Goal: Task Accomplishment & Management: Complete application form

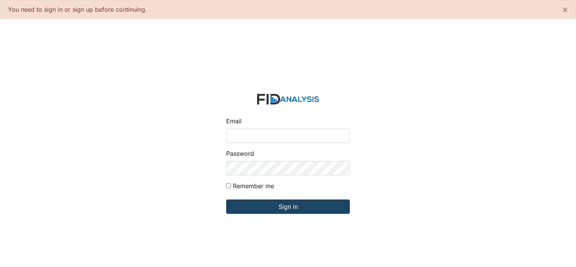
type input "[PERSON_NAME][EMAIL_ADDRESS][DOMAIN_NAME]"
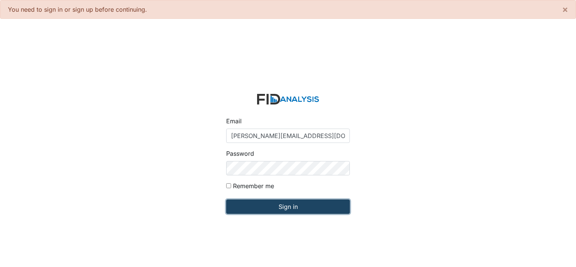
click at [293, 205] on input "Sign in" at bounding box center [288, 206] width 124 height 14
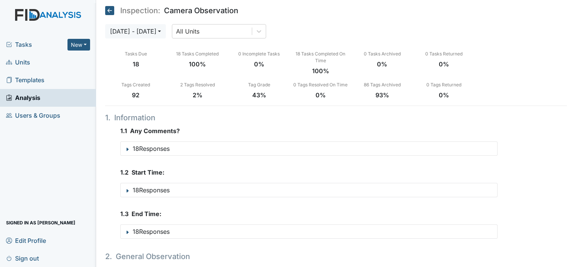
click at [22, 64] on span "Units" at bounding box center [18, 63] width 24 height 12
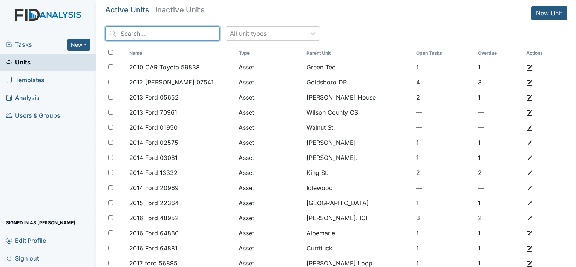
click at [164, 33] on input "search" at bounding box center [162, 33] width 115 height 14
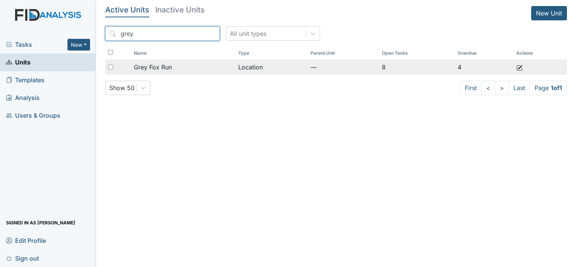
type input "grey"
click at [159, 64] on span "Grey Fox Run" at bounding box center [153, 67] width 38 height 9
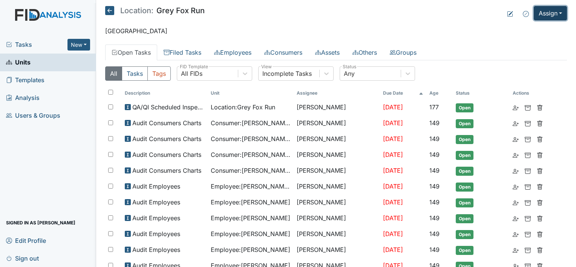
click at [542, 16] on button "Assign" at bounding box center [550, 13] width 33 height 14
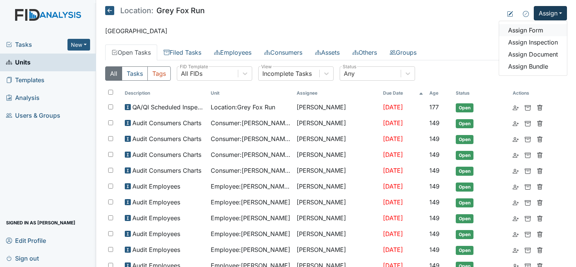
click at [532, 30] on link "Assign Form" at bounding box center [533, 30] width 68 height 12
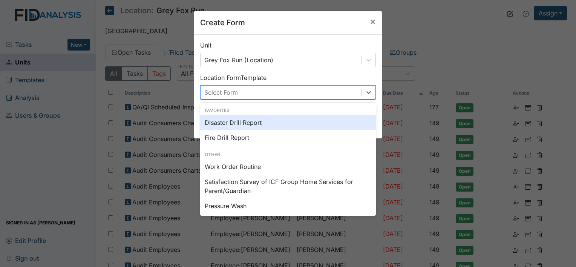
click at [333, 92] on div "Select Form" at bounding box center [281, 93] width 161 height 14
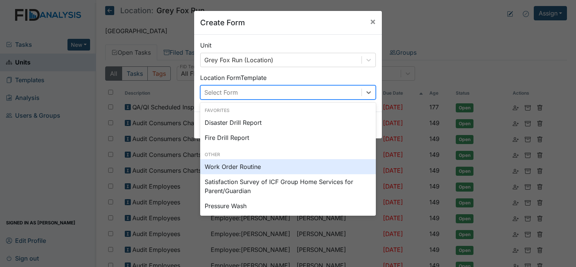
click at [247, 167] on div "Work Order Routine" at bounding box center [288, 166] width 176 height 15
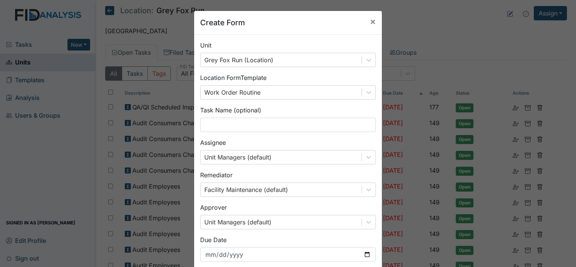
drag, startPoint x: 568, startPoint y: 70, endPoint x: 570, endPoint y: 130, distance: 60.0
click at [570, 130] on div "Create Form × Unit Grey Fox Run (Location) Location Form Template Work Order Ro…" at bounding box center [288, 133] width 576 height 267
click at [340, 122] on input "text" at bounding box center [288, 125] width 176 height 14
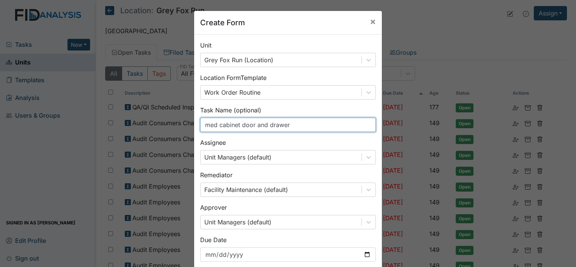
type input "med cabinet door and drawer"
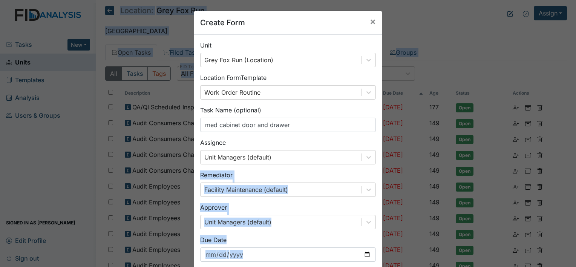
drag, startPoint x: 570, startPoint y: 156, endPoint x: 577, endPoint y: 231, distance: 74.6
click at [576, 231] on html "Tasks New Form Inspection Document Bundle Units Templates Analysis Users & Grou…" at bounding box center [288, 133] width 576 height 267
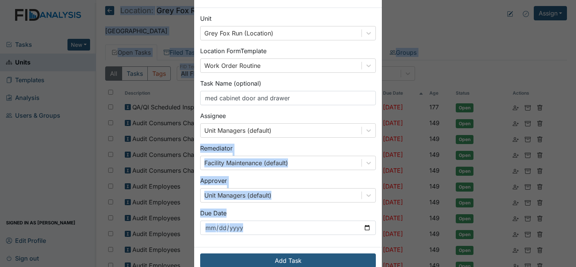
scroll to position [44, 0]
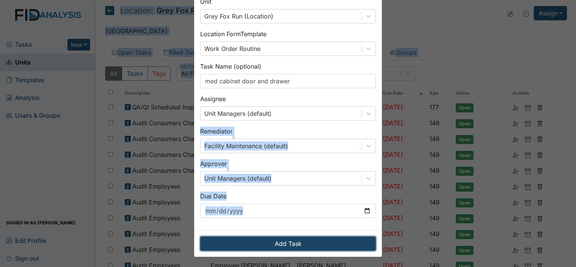
click at [346, 242] on button "Add Task" at bounding box center [288, 243] width 176 height 14
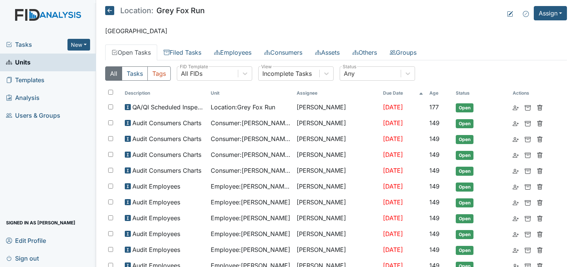
click at [346, 242] on td "Kim McIntyre" at bounding box center [337, 250] width 86 height 16
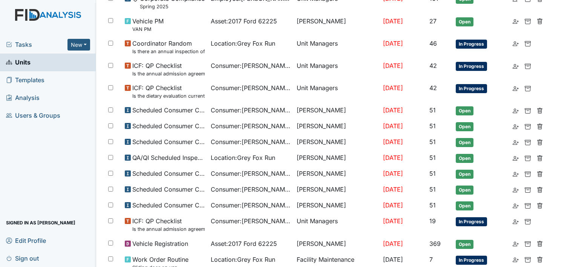
scroll to position [398, 0]
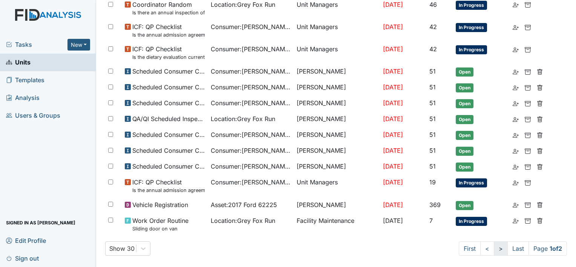
click at [495, 242] on link ">" at bounding box center [501, 248] width 14 height 14
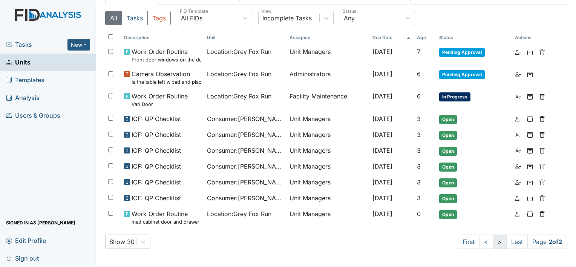
scroll to position [53, 0]
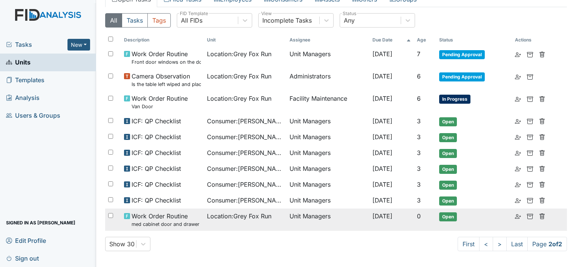
click at [286, 220] on td "Unit Managers" at bounding box center [327, 219] width 83 height 22
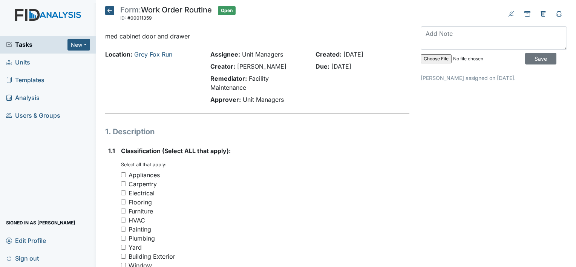
click at [277, 220] on div "HVAC" at bounding box center [265, 220] width 288 height 9
click at [187, 176] on div "Appliances" at bounding box center [265, 174] width 288 height 9
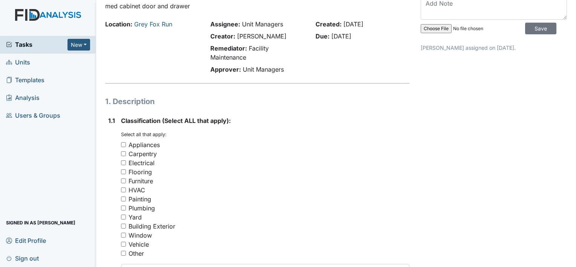
scroll to position [51, 0]
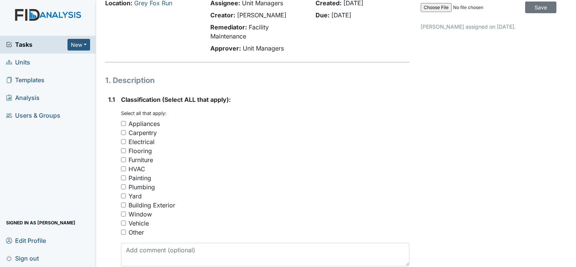
click at [151, 133] on div "Carpentry" at bounding box center [143, 132] width 28 height 9
click at [126, 133] on input "Carpentry" at bounding box center [123, 132] width 5 height 5
checkbox input "true"
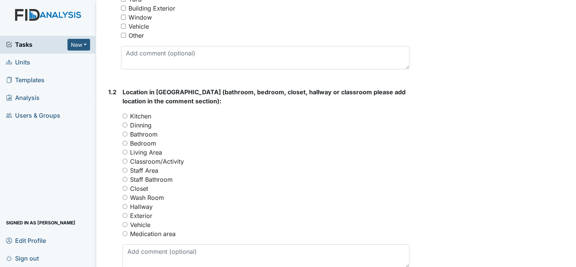
scroll to position [256, 0]
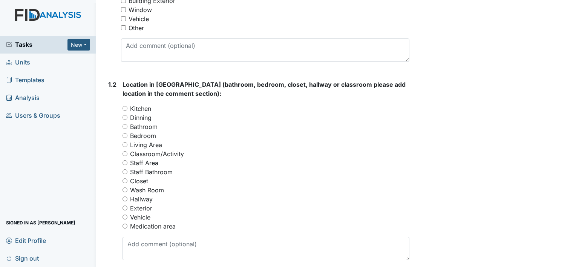
click at [170, 227] on label "Medication area" at bounding box center [153, 226] width 46 height 9
click at [127, 227] on input "Medication area" at bounding box center [124, 225] width 5 height 5
radio input "true"
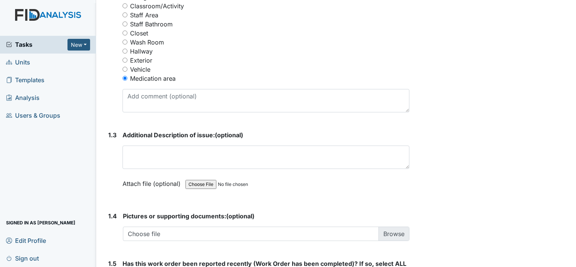
scroll to position [404, 0]
click at [274, 152] on textarea at bounding box center [265, 156] width 287 height 23
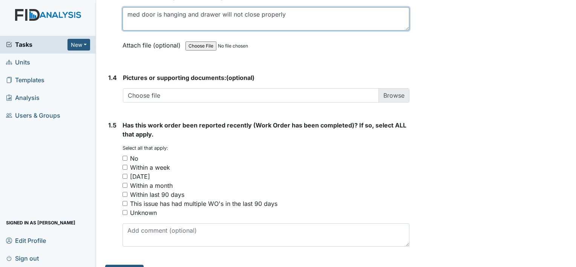
scroll to position [559, 0]
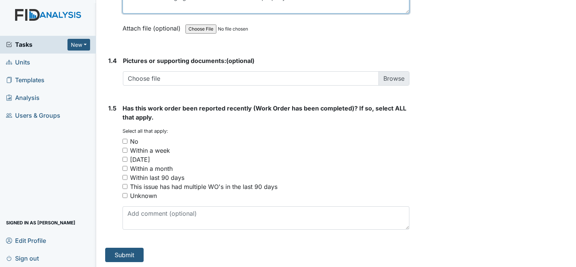
type textarea "med door is hanging and drawer will not close properly"
click at [127, 139] on input "No" at bounding box center [124, 141] width 5 height 5
checkbox input "true"
click at [131, 249] on button "Submit" at bounding box center [124, 255] width 38 height 14
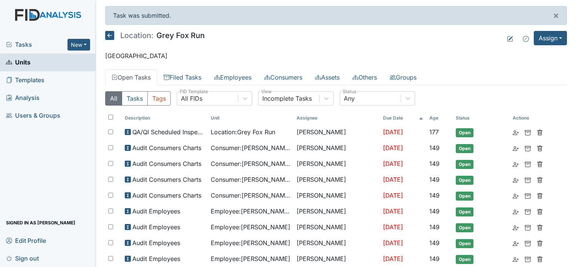
click at [24, 63] on span "Units" at bounding box center [18, 63] width 24 height 12
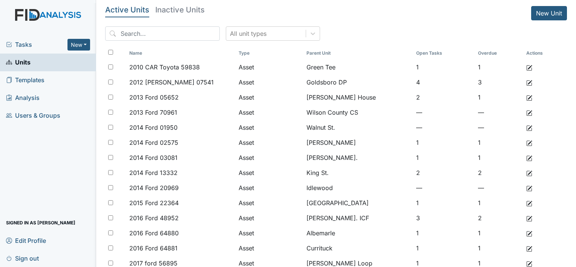
click at [24, 63] on span "Units" at bounding box center [18, 63] width 24 height 12
click at [132, 38] on input "search" at bounding box center [162, 33] width 115 height 14
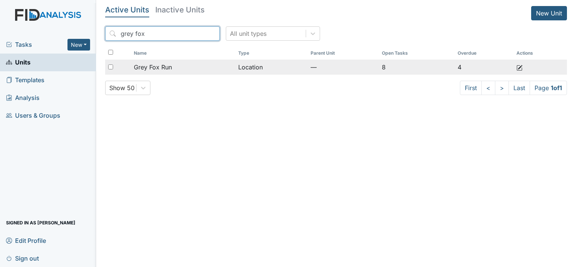
type input "grey fox"
click at [157, 67] on span "Grey Fox Run" at bounding box center [153, 67] width 38 height 9
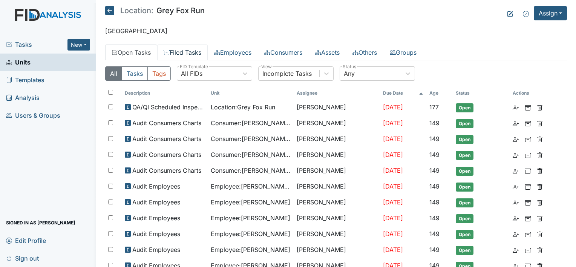
click at [188, 56] on link "Filed Tasks" at bounding box center [182, 52] width 51 height 16
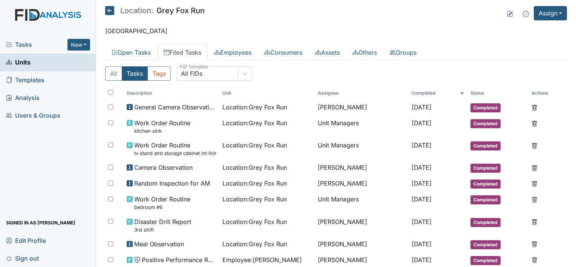
click at [193, 50] on link "Filed Tasks" at bounding box center [182, 52] width 51 height 16
